Goal: Task Accomplishment & Management: Use online tool/utility

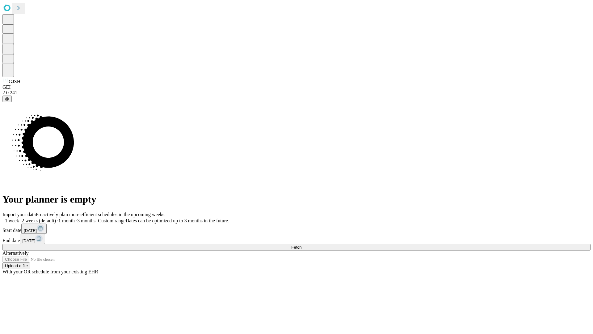
click at [301, 245] on span "Fetch" at bounding box center [296, 247] width 10 height 5
